Goal: Task Accomplishment & Management: Use online tool/utility

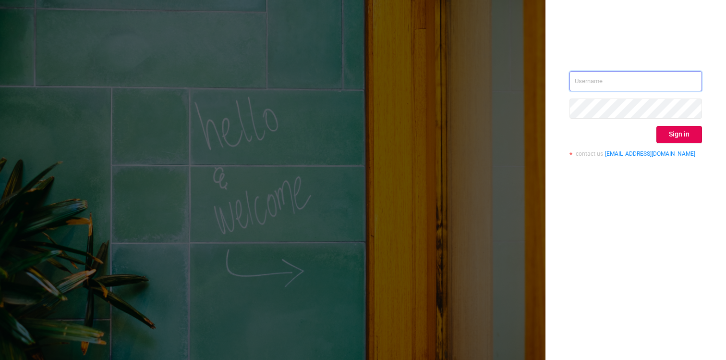
click at [0, 359] on com-1password-button at bounding box center [0, 360] width 0 height 0
click at [670, 265] on div "Sign in contact us [EMAIL_ADDRESS][DOMAIN_NAME]" at bounding box center [635, 180] width 180 height 360
click at [606, 76] on input "text" at bounding box center [635, 81] width 132 height 20
type input "[EMAIL_ADDRESS][DOMAIN_NAME]"
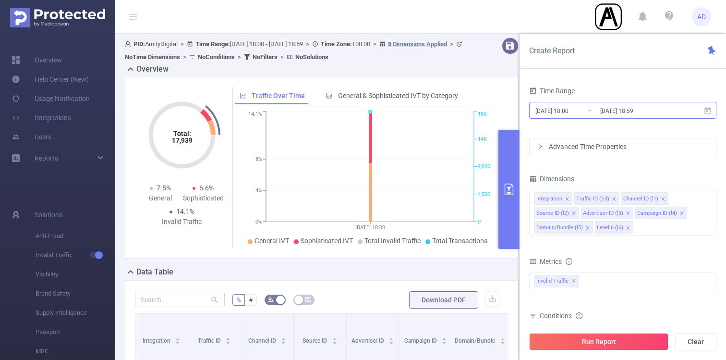
click at [644, 109] on input "[DATE] 18:59" at bounding box center [638, 110] width 78 height 13
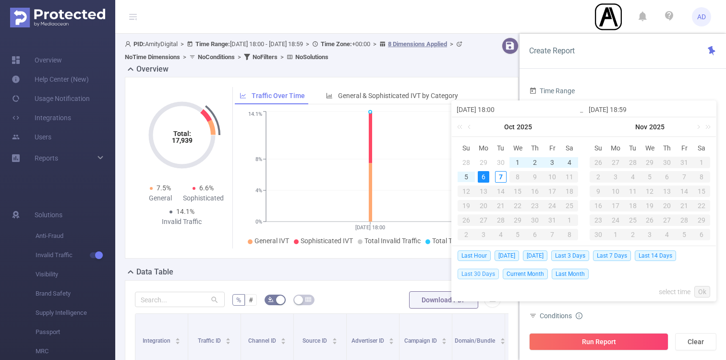
click at [484, 273] on span "Last 30 Days" at bounding box center [477, 273] width 41 height 11
type input "[DATE] 00:00"
type input "[DATE] 23:59"
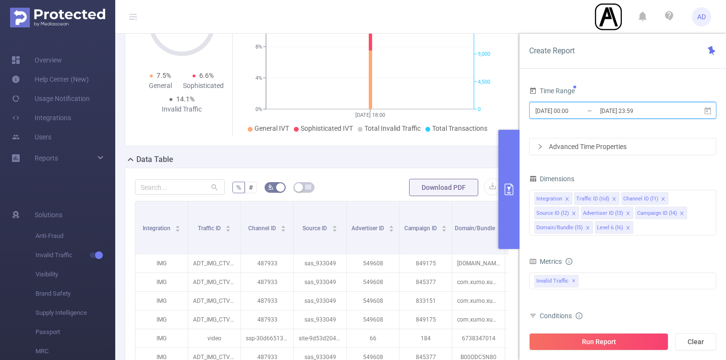
scroll to position [113, 0]
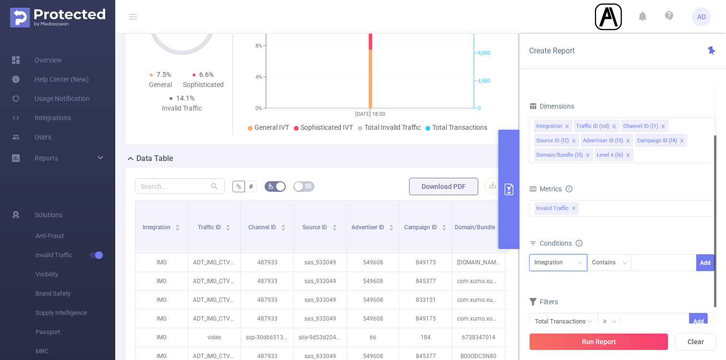
click at [563, 262] on div "Integration" at bounding box center [551, 262] width 35 height 16
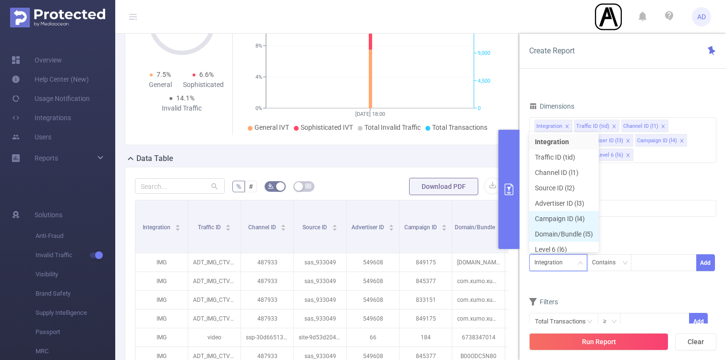
scroll to position [5, 0]
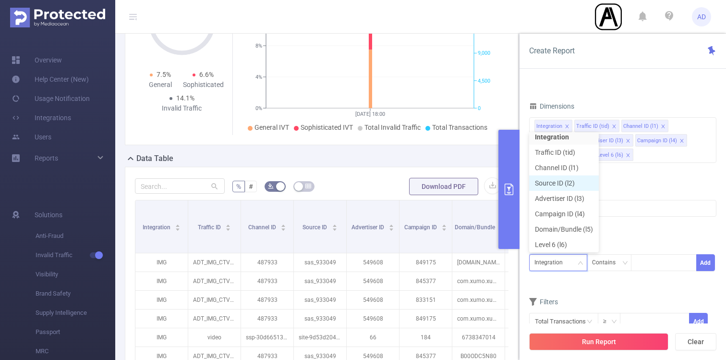
click at [567, 179] on li "Source ID (l2)" at bounding box center [564, 182] width 70 height 15
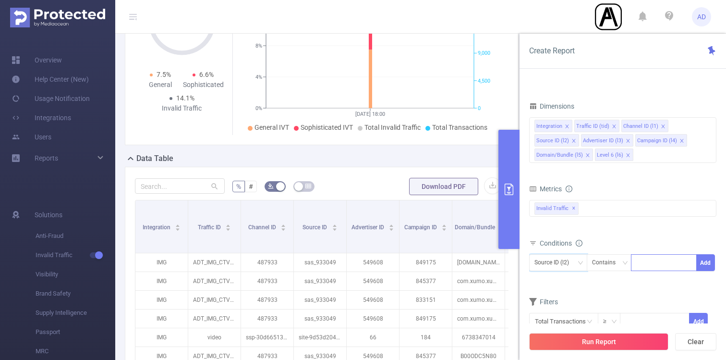
click at [651, 265] on div at bounding box center [663, 262] width 55 height 16
paste input "site-3a3b10701547939b"
type input "site-3a3b10701547939b"
click at [652, 284] on li "site-3a3b10701547939b" at bounding box center [678, 282] width 95 height 15
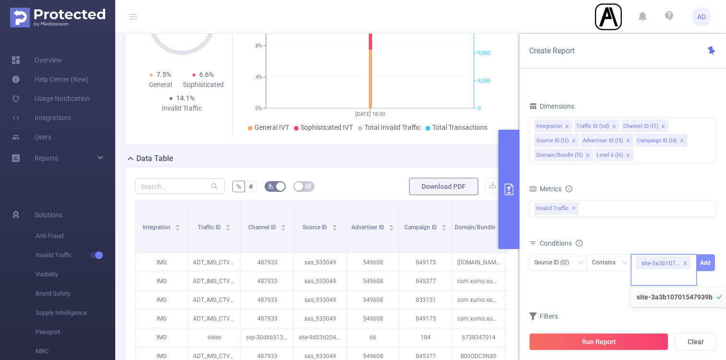
scroll to position [0, 0]
click at [700, 262] on button "Add" at bounding box center [705, 262] width 19 height 17
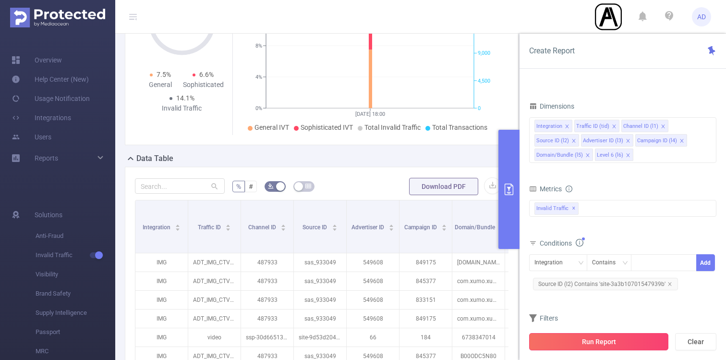
click at [618, 343] on button "Run Report" at bounding box center [598, 341] width 139 height 17
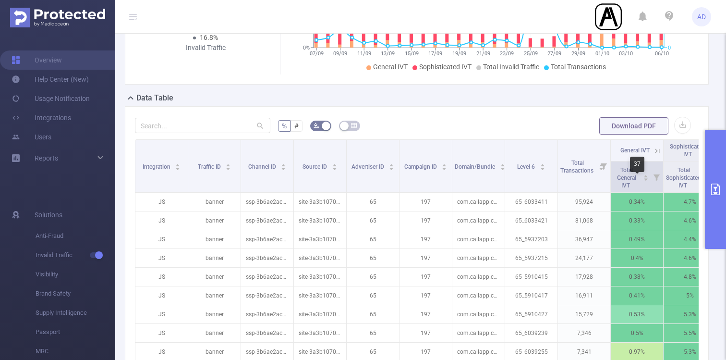
scroll to position [99, 0]
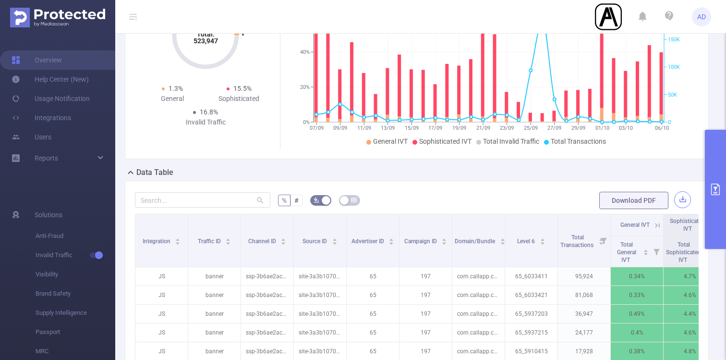
click at [679, 195] on button "button" at bounding box center [682, 199] width 17 height 17
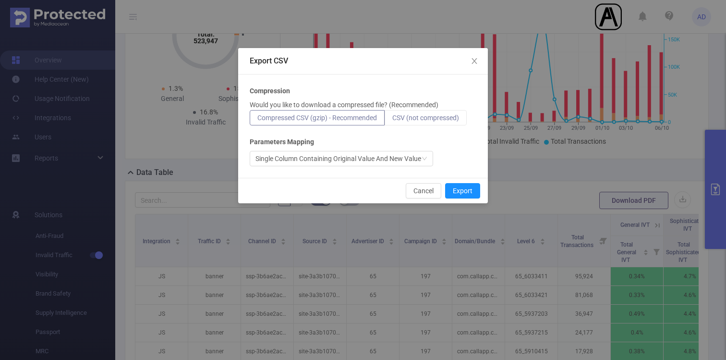
click at [445, 120] on span "CSV (not compressed)" at bounding box center [425, 118] width 67 height 8
click at [392, 120] on input "CSV (not compressed)" at bounding box center [392, 120] width 0 height 0
click at [461, 188] on button "Export" at bounding box center [462, 190] width 35 height 15
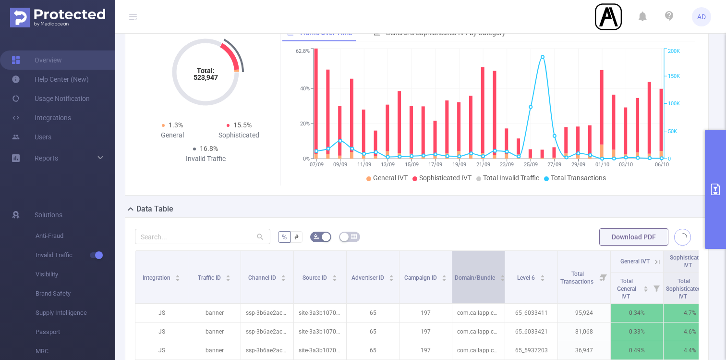
scroll to position [60, 0]
